Goal: Task Accomplishment & Management: Use online tool/utility

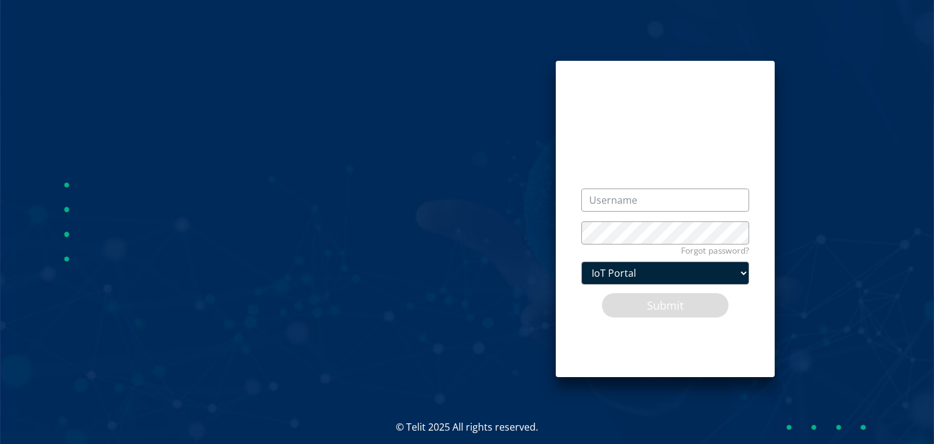
scroll to position [97, 0]
type input "[EMAIL_ADDRESS][DOMAIN_NAME]"
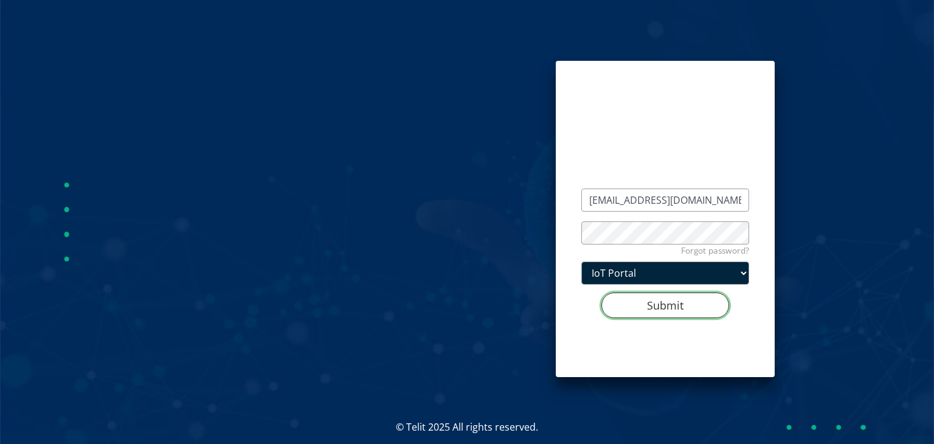
click at [676, 301] on button "Submit" at bounding box center [666, 306] width 128 height 26
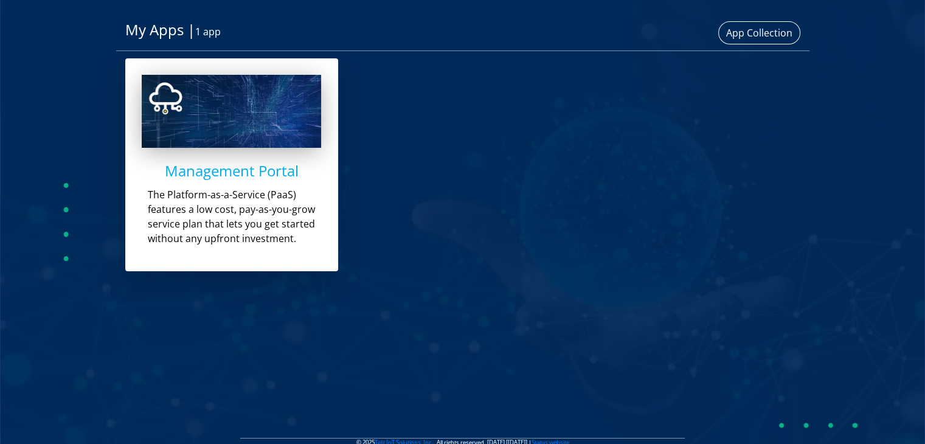
click at [288, 178] on h4 "Management Portal" at bounding box center [232, 171] width 180 height 18
